Goal: Communication & Community: Answer question/provide support

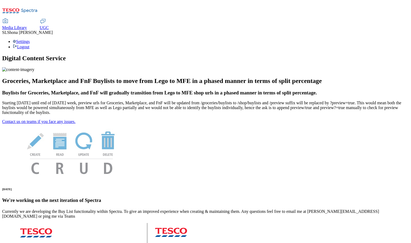
click at [49, 25] on span "UGC" at bounding box center [44, 27] width 9 height 5
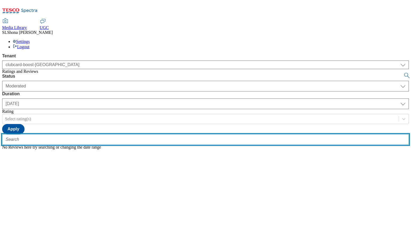
click at [105, 134] on input "text" at bounding box center [205, 139] width 407 height 11
click at [93, 134] on input "text" at bounding box center [205, 139] width 407 height 11
paste input "trn:tesco:uid:uuid:2c620b56-0bb2-45af-b074-654fde3184b8"
type input "trn:tesco:uid:uuid:2c620b56-0bb2-45af-b074-654fde3184b8"
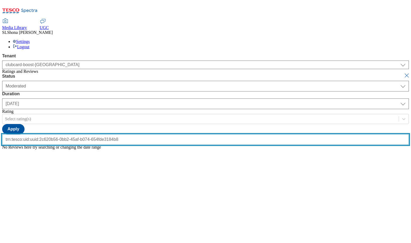
click at [404, 73] on button "submit" at bounding box center [407, 75] width 7 height 5
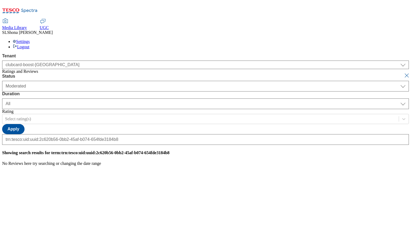
scroll to position [0, 0]
click at [404, 73] on button "submit" at bounding box center [407, 75] width 7 height 5
select select "yesterday"
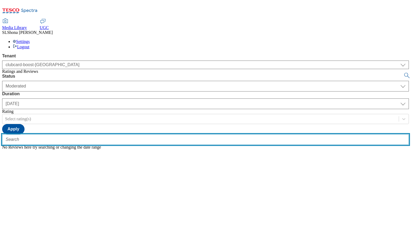
click at [122, 134] on input "text" at bounding box center [205, 139] width 407 height 11
paste input "trn:tesco:uid:uuid:2c620b56-0bb2-45af-b074-654fde3184b8"
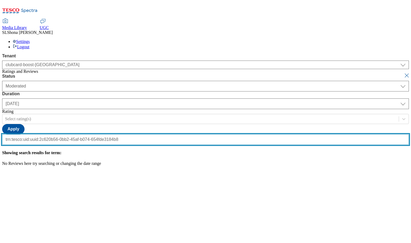
type input "trn:tesco:uid:uuid:2c620b56-0bb2-45af-b074-654fde3184b8"
click at [404, 73] on button "submit" at bounding box center [407, 75] width 7 height 5
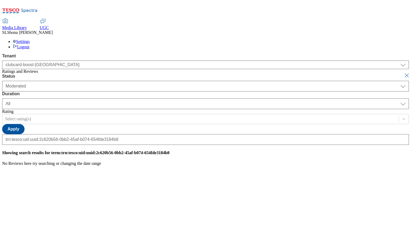
scroll to position [0, 0]
click at [404, 73] on button "submit" at bounding box center [407, 75] width 7 height 5
select select "yesterday"
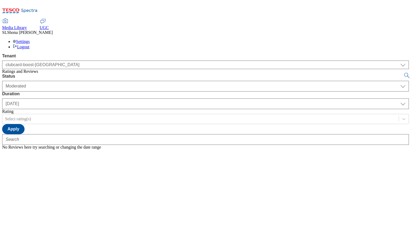
click at [404, 73] on button "submit" at bounding box center [407, 75] width 7 height 5
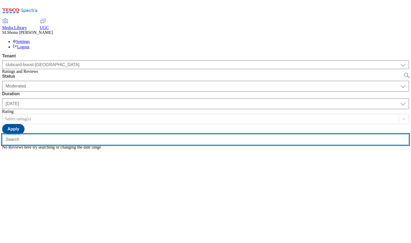
click at [96, 134] on input "text" at bounding box center [205, 139] width 407 height 11
paste input "trn:tesco:ugc:rnr:uuid:46916785-60e9-4c1a-98d1-f6adbbb77029"
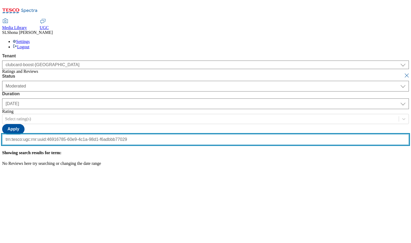
type input "trn:tesco:ugc:rnr:uuid:46916785-60e9-4c1a-98d1-f6adbbb77029"
click at [404, 73] on button "submit" at bounding box center [407, 75] width 7 height 5
select select "All"
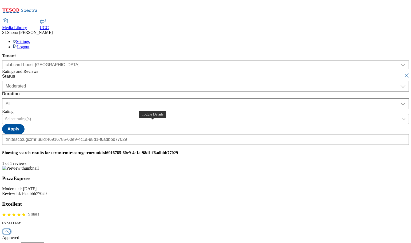
scroll to position [0, 0]
click at [11, 229] on button "button" at bounding box center [7, 231] width 8 height 5
click at [207, 240] on div "history" at bounding box center [205, 242] width 407 height 5
click at [234, 243] on div "reply" at bounding box center [205, 247] width 407 height 5
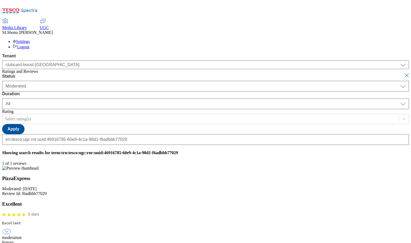
type input "C"
paste input "Hello, thanks for your feedback. We're really happy you enjoyed your experience…"
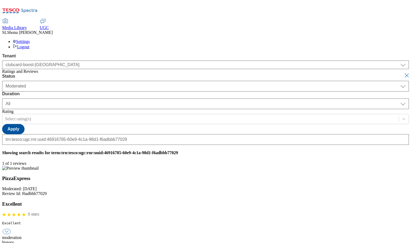
scroll to position [0, 1]
type input "Hello, thank you for your feedback. We're really happy you enjoyed your experie…"
click at [404, 73] on button "submit" at bounding box center [407, 75] width 7 height 5
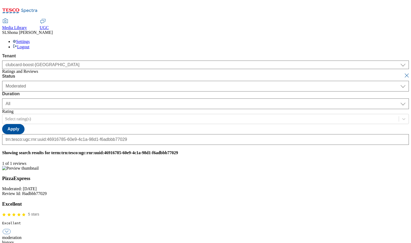
select select "yesterday"
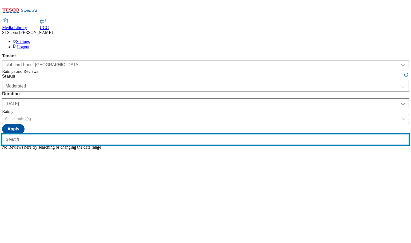
drag, startPoint x: 120, startPoint y: 51, endPoint x: 117, endPoint y: 54, distance: 4.3
click at [119, 134] on input "text" at bounding box center [205, 139] width 407 height 11
paste input "trn:tesco:ugc:rnr:uuid:b4737348-31cc-4341-ae6d-8096669c295d"
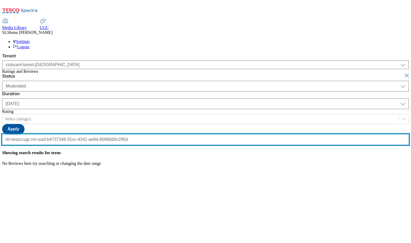
type input "trn:tesco:ugc:rnr:uuid:b4737348-31cc-4341-ae6d-8096669c295d"
click at [404, 73] on button "submit" at bounding box center [407, 75] width 7 height 5
select select "All"
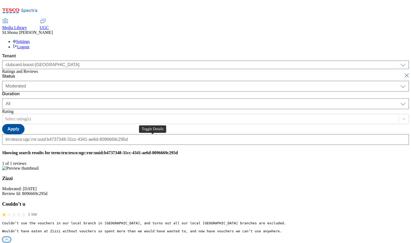
scroll to position [0, 0]
click at [11, 237] on button "button" at bounding box center [7, 239] width 8 height 5
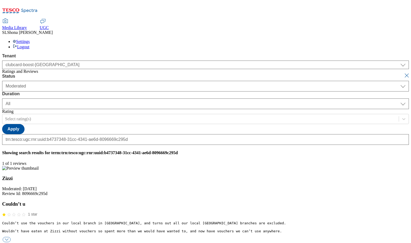
type input "C"
type input "o"
type input "Hello , on checking our website i can confirm that"
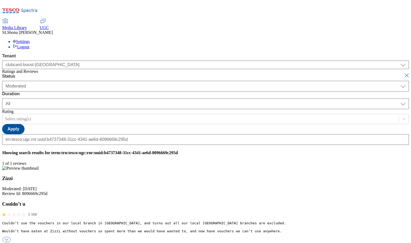
drag, startPoint x: 255, startPoint y: 158, endPoint x: 141, endPoint y: 151, distance: 113.6
paste input "Hello thank you for your feedback , on checking the website there is further in…"
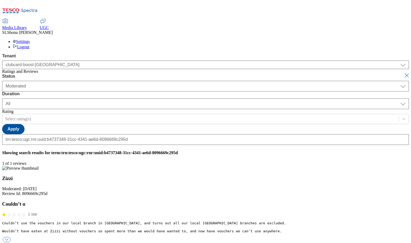
scroll to position [0, 141]
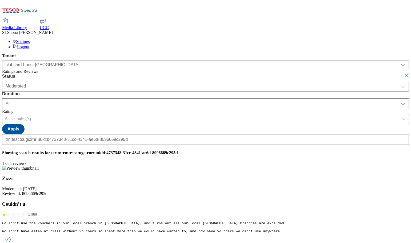
type input "Hello thank you for your feedback , on checking the website there is further in…"
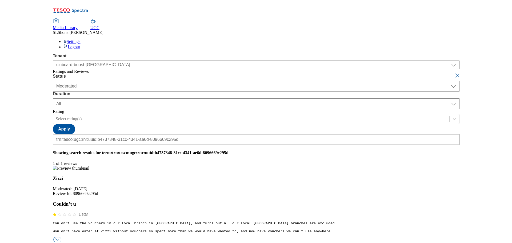
scroll to position [0, 0]
